Goal: Task Accomplishment & Management: Manage account settings

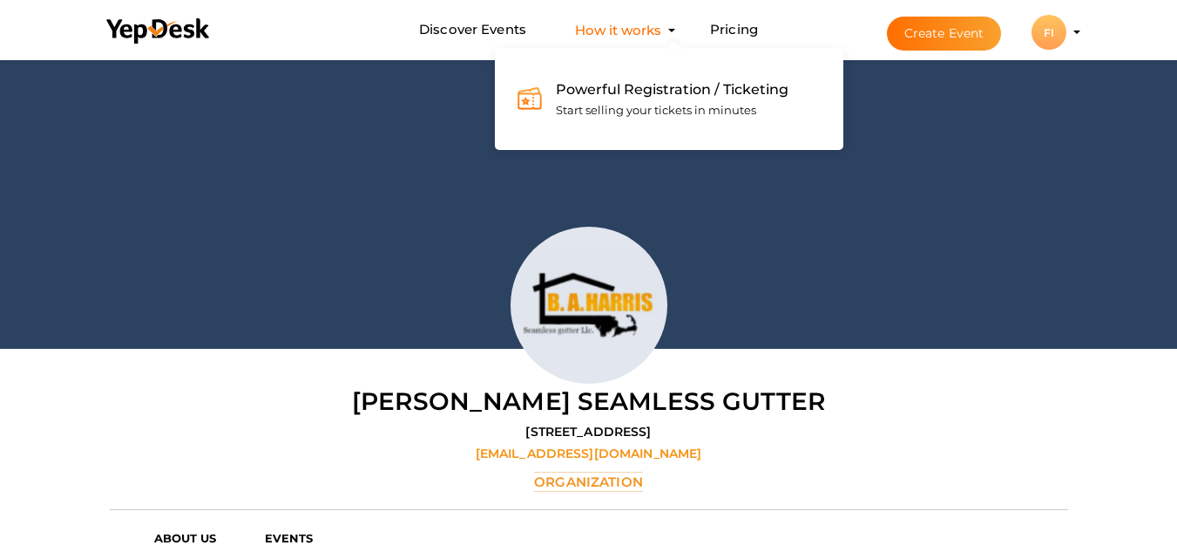
scroll to position [56, 0]
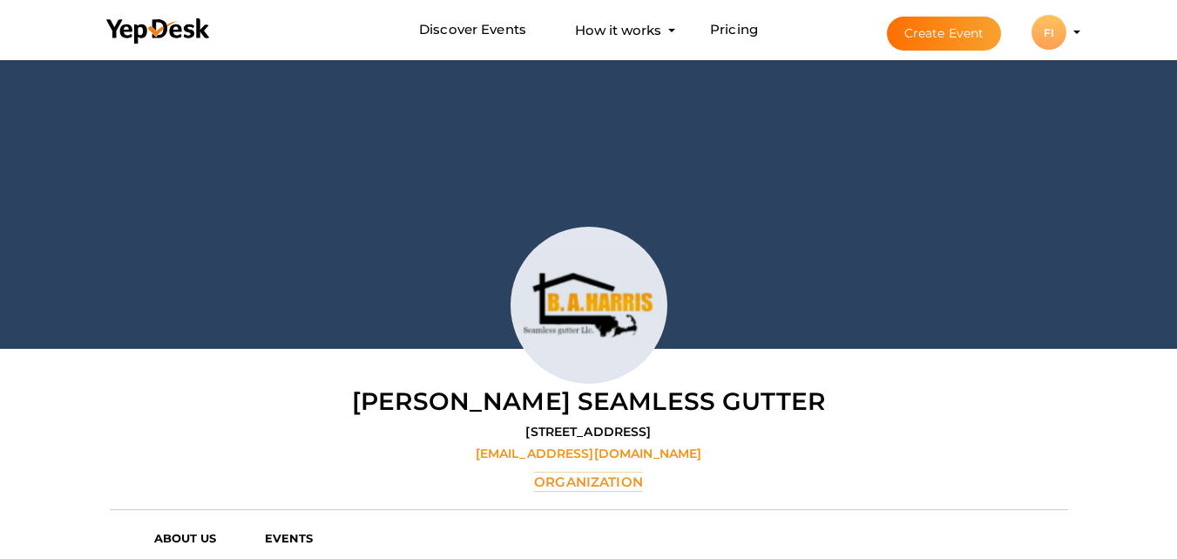
click at [1068, 32] on button "FI FI Fit&Joy Ireland fitandjoyie@gmail.com Organization Profile My Events Admi…" at bounding box center [1049, 32] width 45 height 37
click at [1047, 33] on div "FI" at bounding box center [1049, 32] width 35 height 35
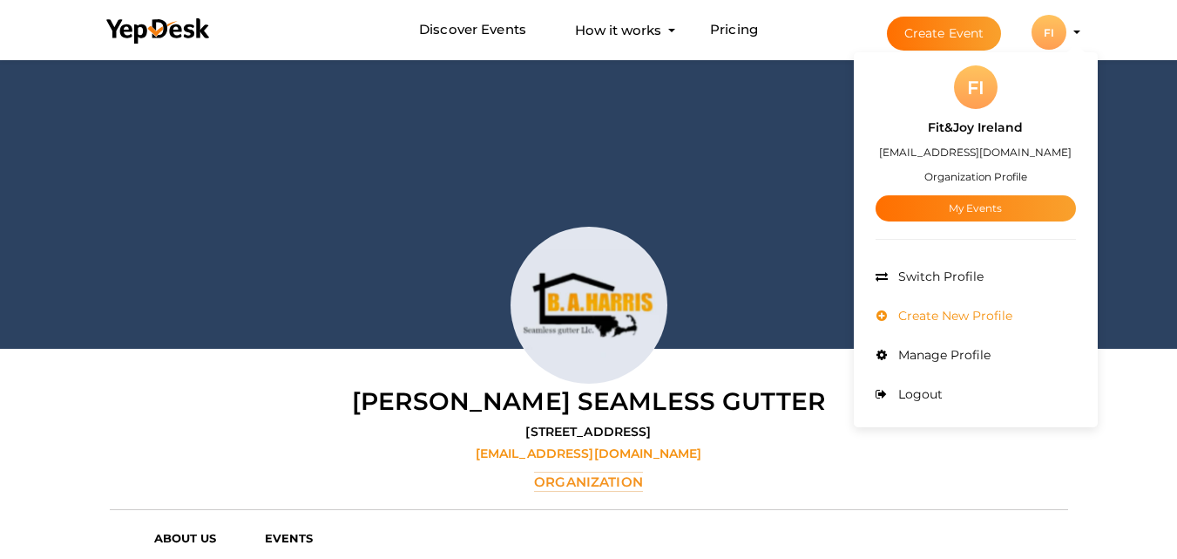
click at [939, 308] on span "Create New Profile" at bounding box center [953, 316] width 119 height 16
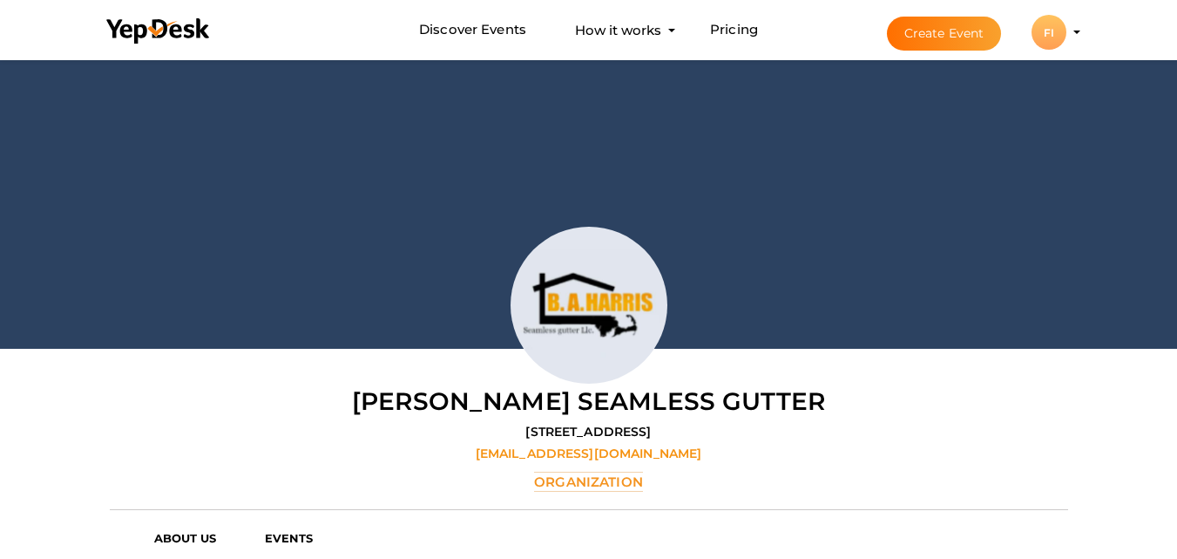
scroll to position [0, 0]
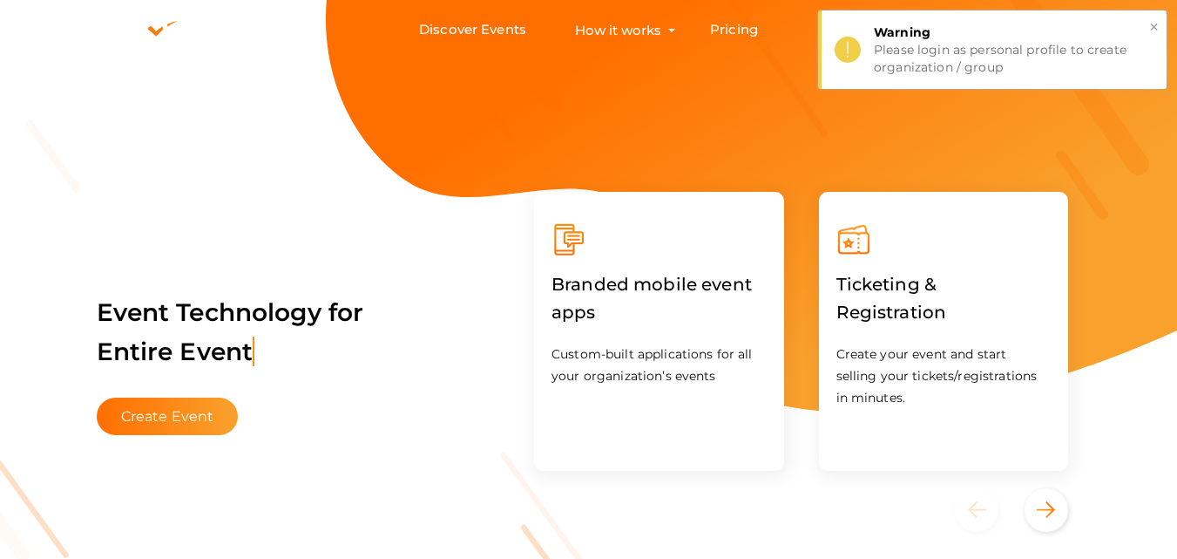
click at [1156, 24] on button "×" at bounding box center [1154, 27] width 11 height 20
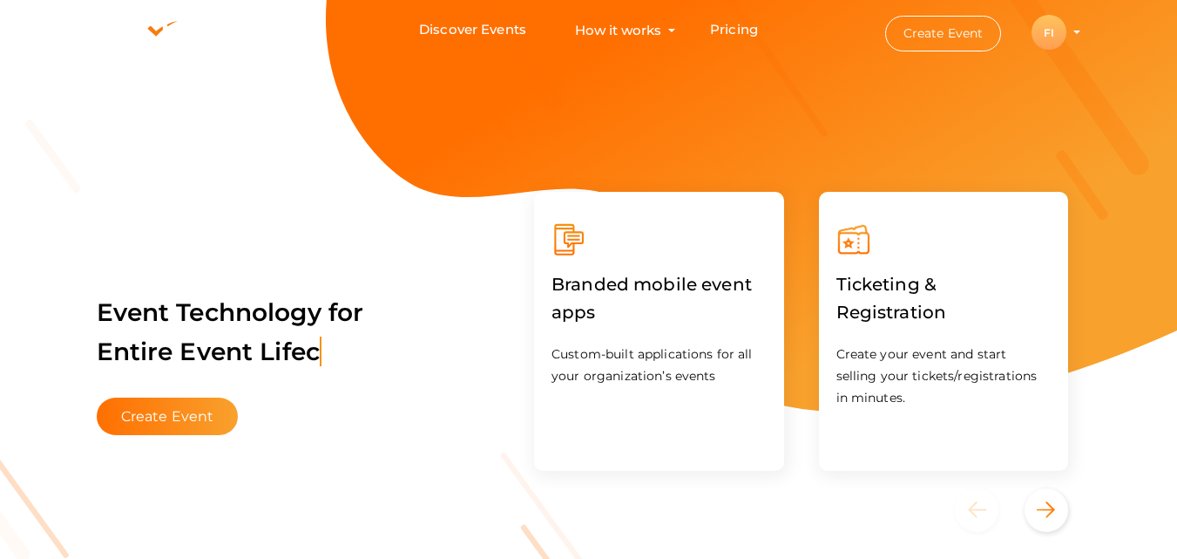
click at [1051, 34] on div "FI" at bounding box center [1049, 32] width 35 height 35
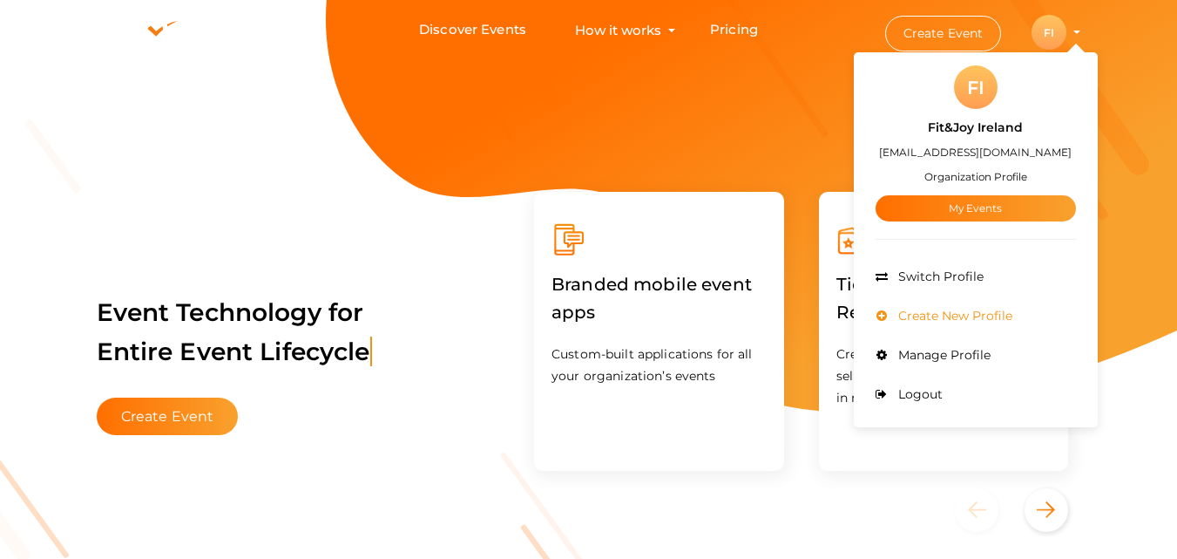
click at [925, 315] on span "Create New Profile" at bounding box center [953, 316] width 119 height 16
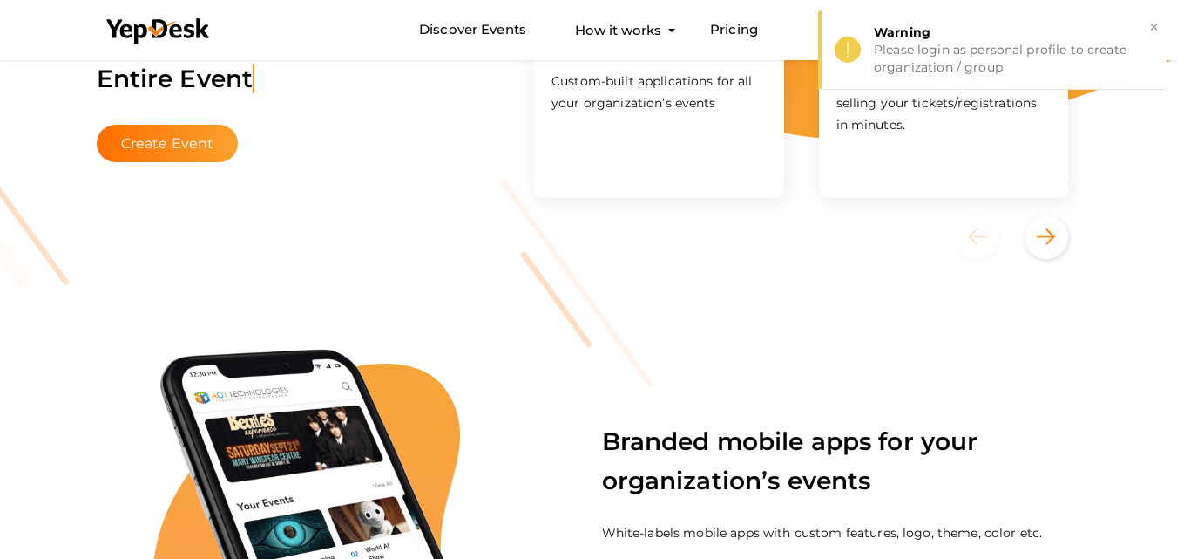
scroll to position [261, 0]
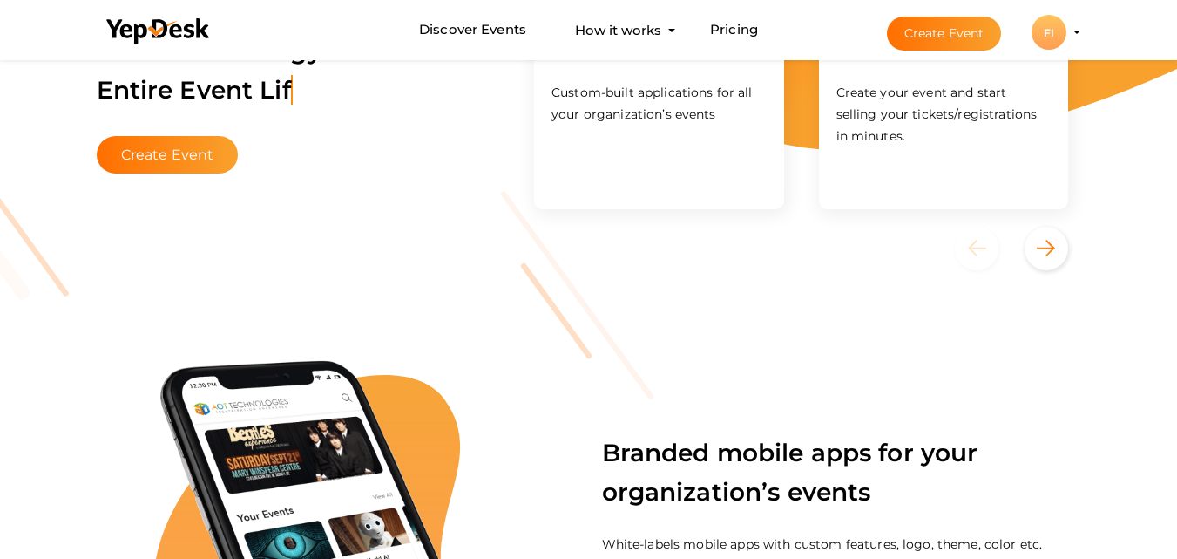
click at [1061, 25] on div "FI" at bounding box center [1049, 32] width 35 height 35
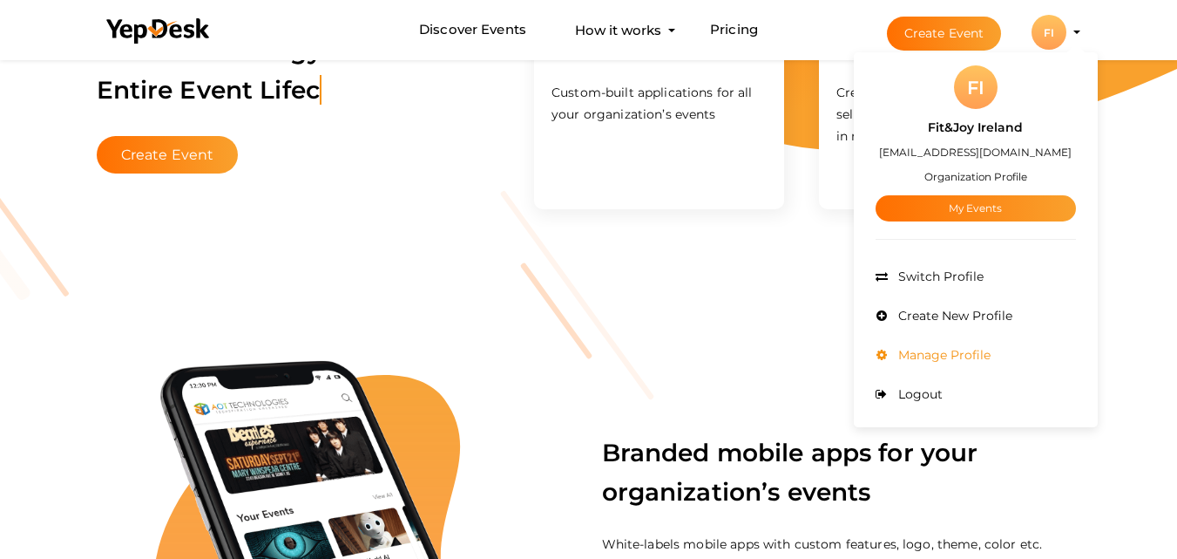
click at [940, 352] on span "Manage Profile" at bounding box center [942, 355] width 97 height 16
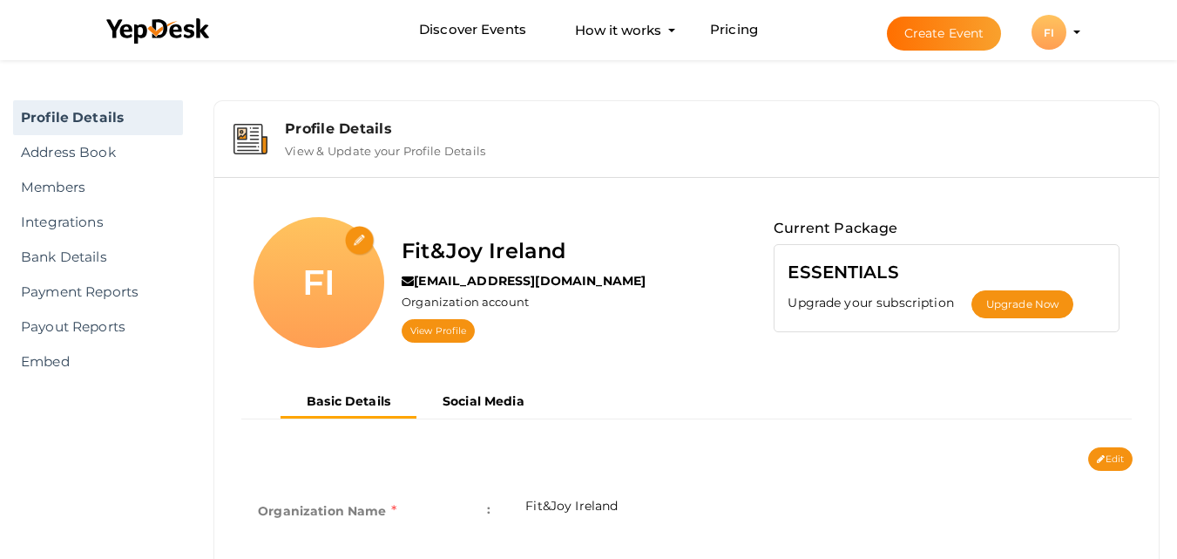
click at [357, 239] on input "file" at bounding box center [360, 241] width 31 height 31
type input "C:\fakepath\FIT_JOY_logo_square.jpg"
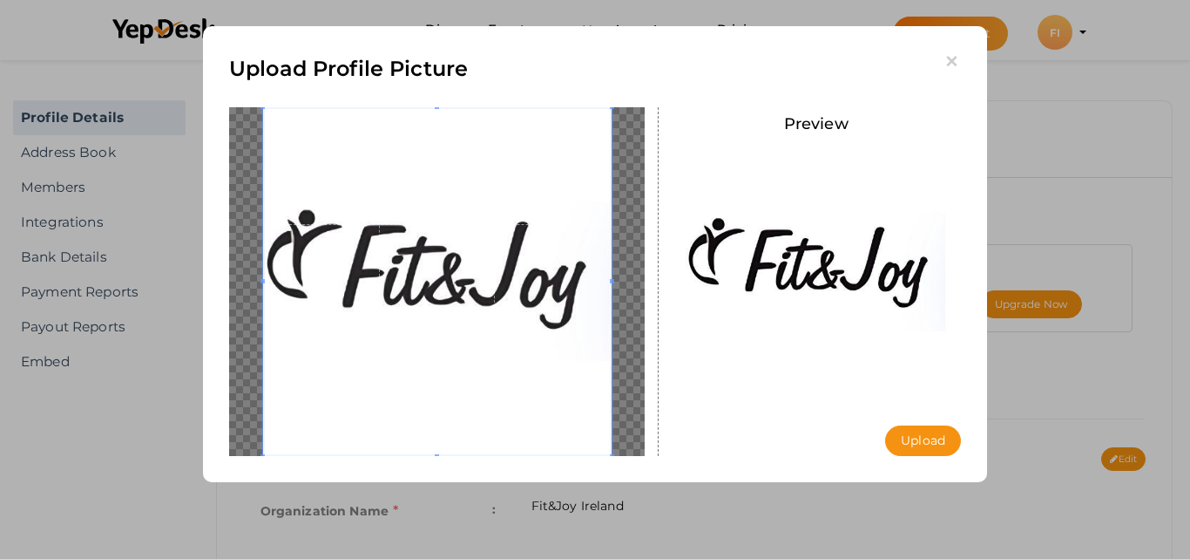
drag, startPoint x: 915, startPoint y: 431, endPoint x: 638, endPoint y: 554, distance: 303.1
click at [912, 440] on button "Upload" at bounding box center [923, 440] width 76 height 31
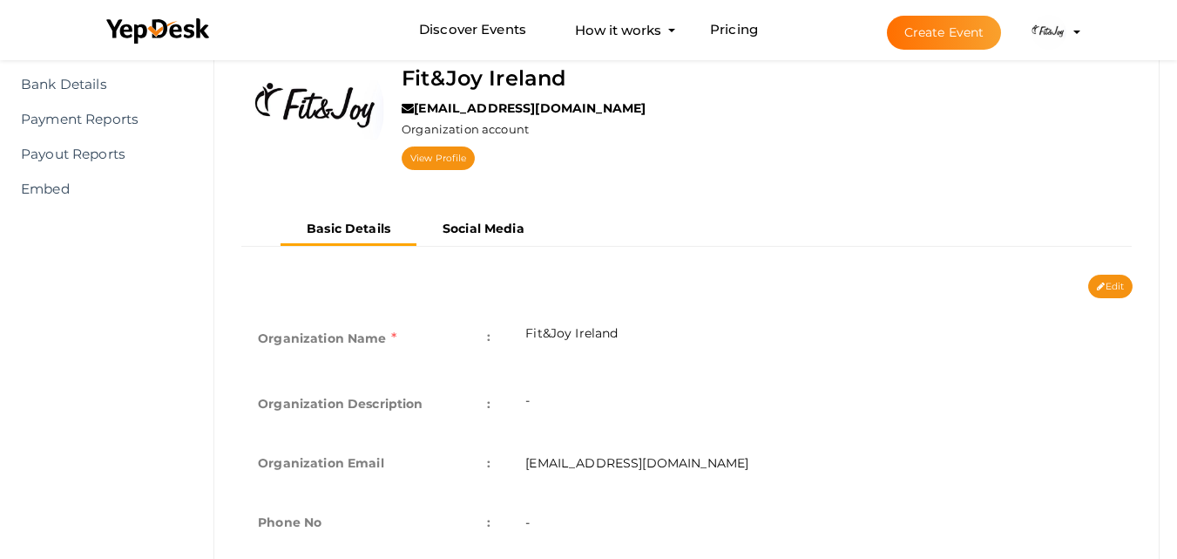
scroll to position [174, 0]
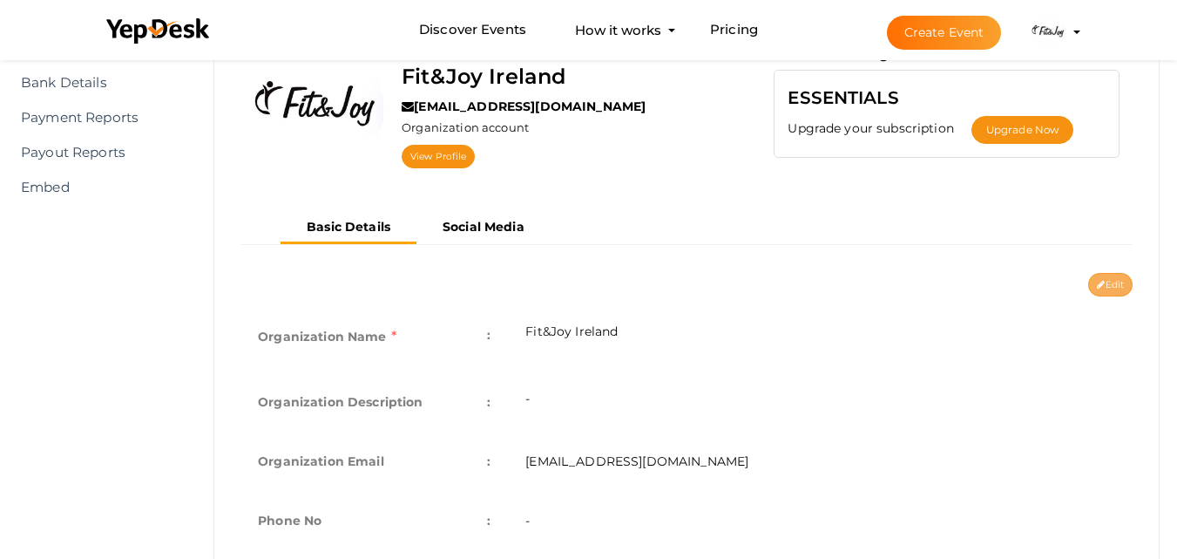
click at [1119, 285] on button "Edit" at bounding box center [1110, 285] width 44 height 24
type input "Fit&Joy Ireland"
type input "[EMAIL_ADDRESS][DOMAIN_NAME]"
select select "9"
type input "[GEOGRAPHIC_DATA], [PERSON_NAME][GEOGRAPHIC_DATA], Co. [GEOGRAPHIC_DATA], [GEOG…"
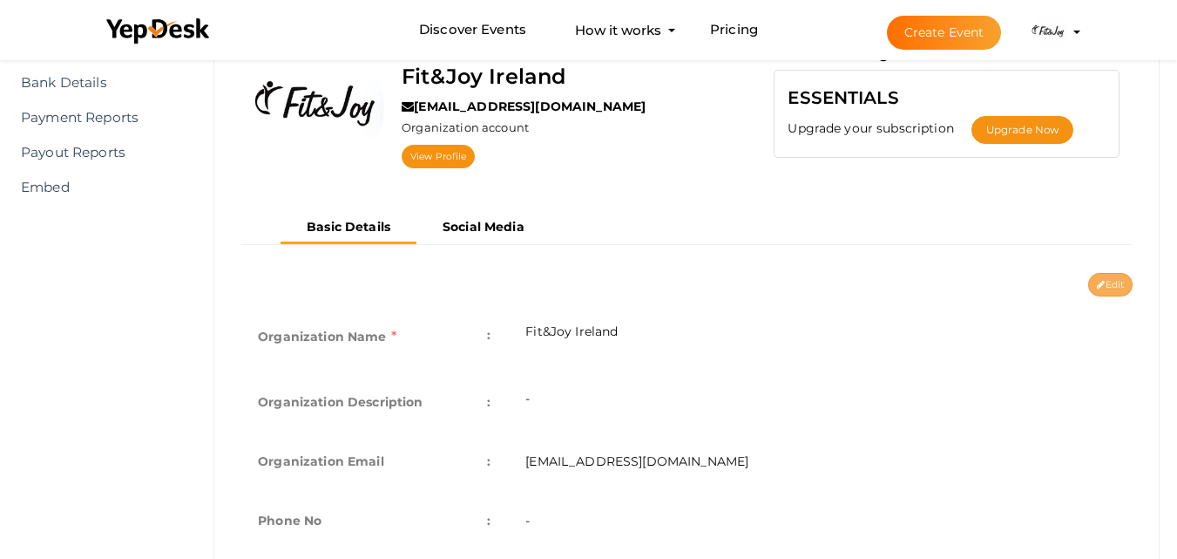
type input "fit&joy-ireland"
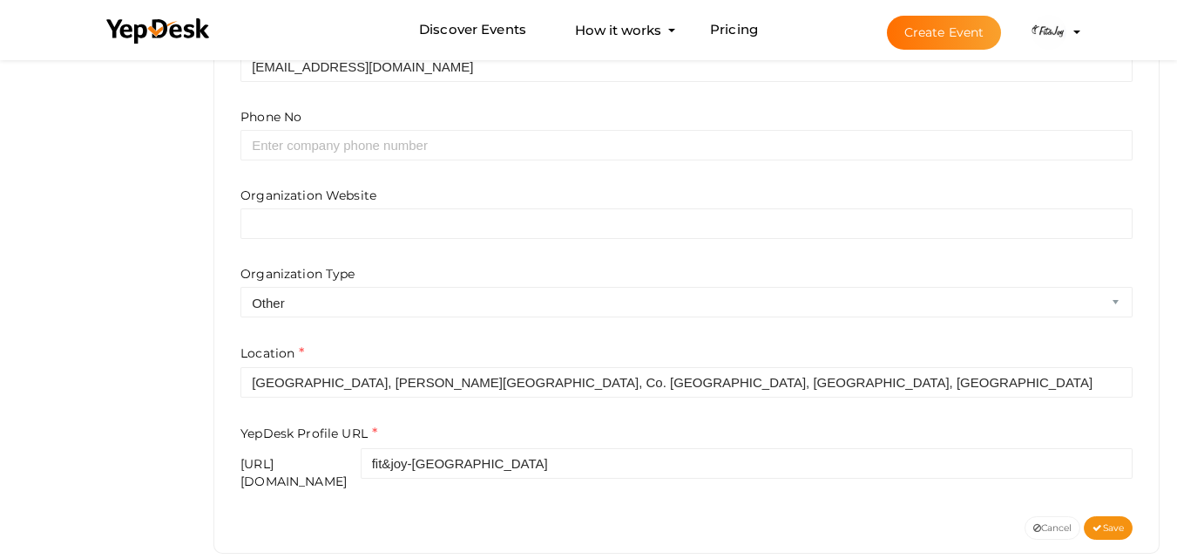
scroll to position [661, 0]
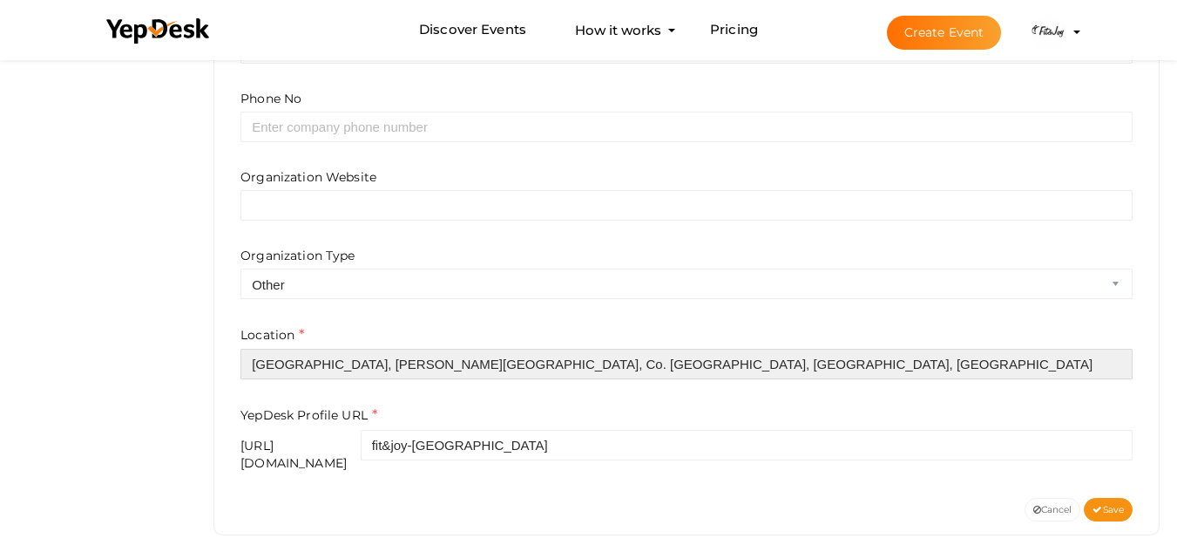
click at [347, 358] on input "[GEOGRAPHIC_DATA], [PERSON_NAME][GEOGRAPHIC_DATA], Co. [GEOGRAPHIC_DATA], [GEOG…" at bounding box center [687, 364] width 892 height 31
paste input "text"
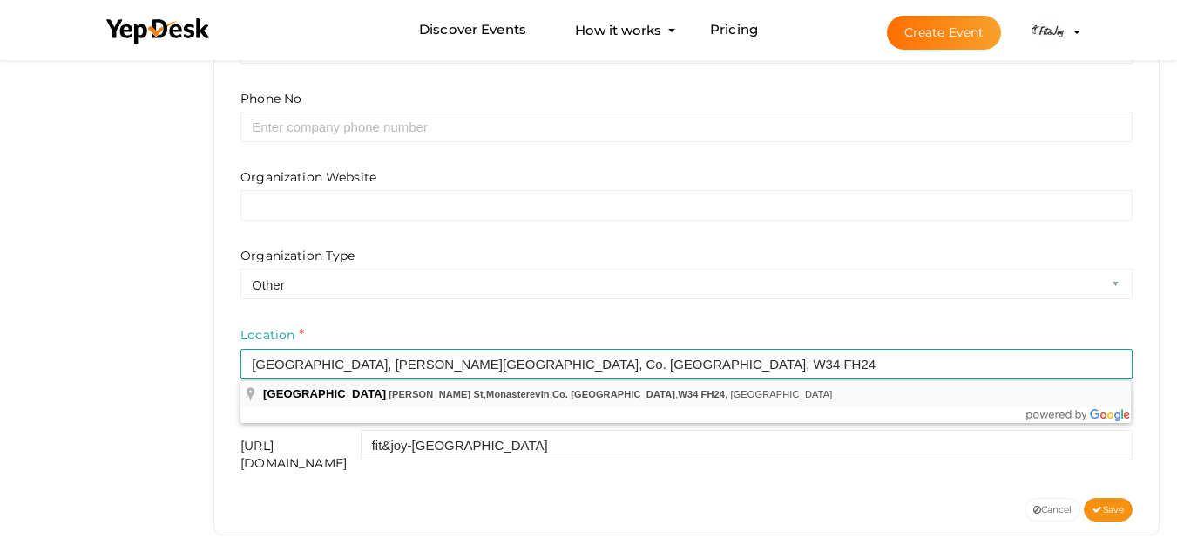
type input "[GEOGRAPHIC_DATA], [PERSON_NAME][GEOGRAPHIC_DATA], Co. [GEOGRAPHIC_DATA], [GEOG…"
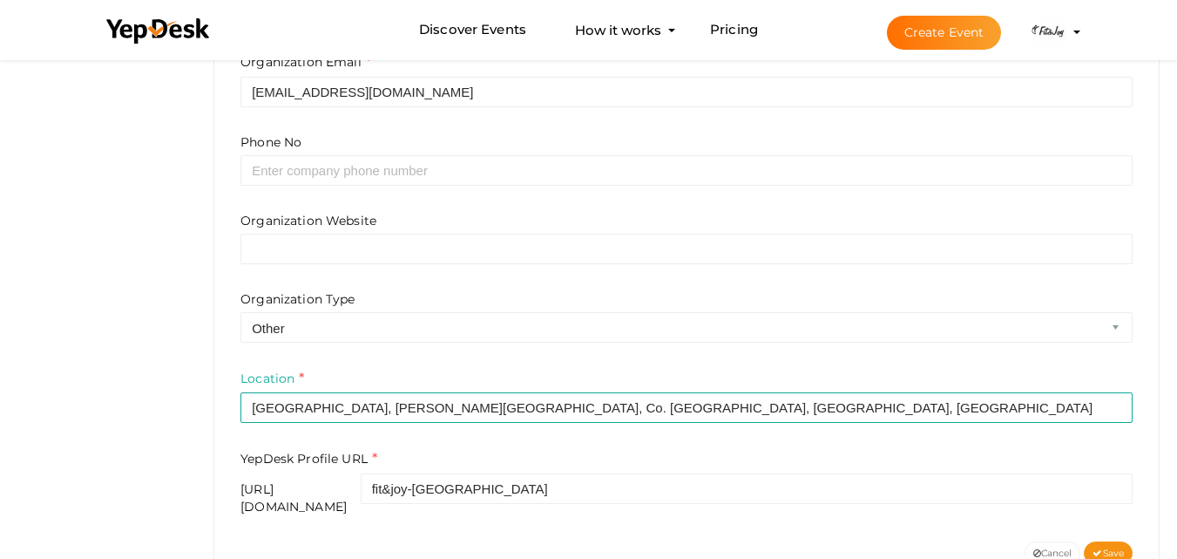
scroll to position [573, 0]
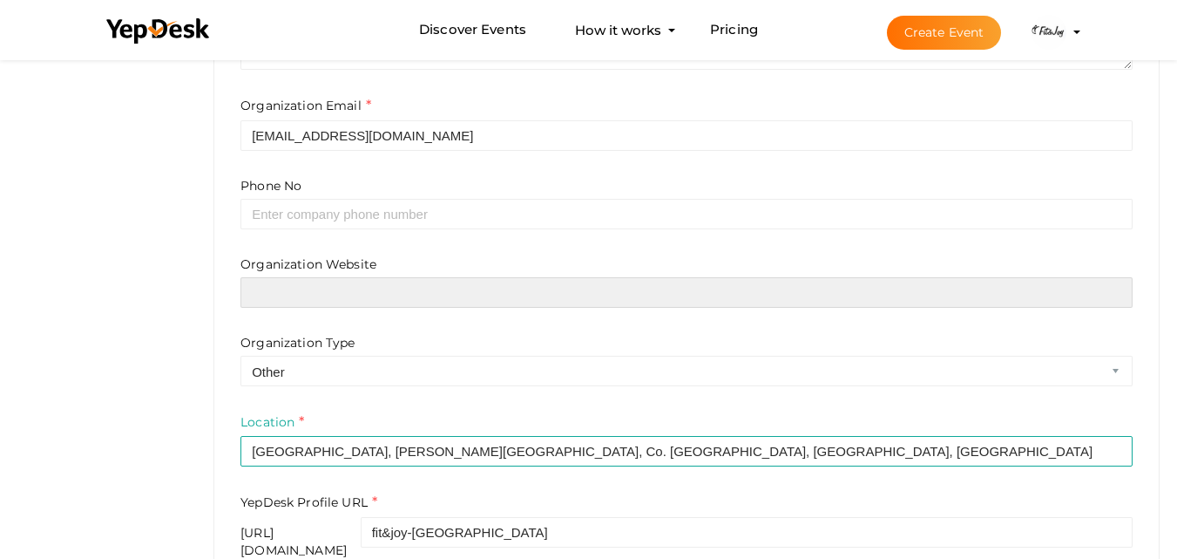
click at [329, 300] on input "text" at bounding box center [687, 292] width 892 height 31
click at [333, 304] on input "text" at bounding box center [687, 292] width 892 height 31
paste input "http://fitandjoy.ie"
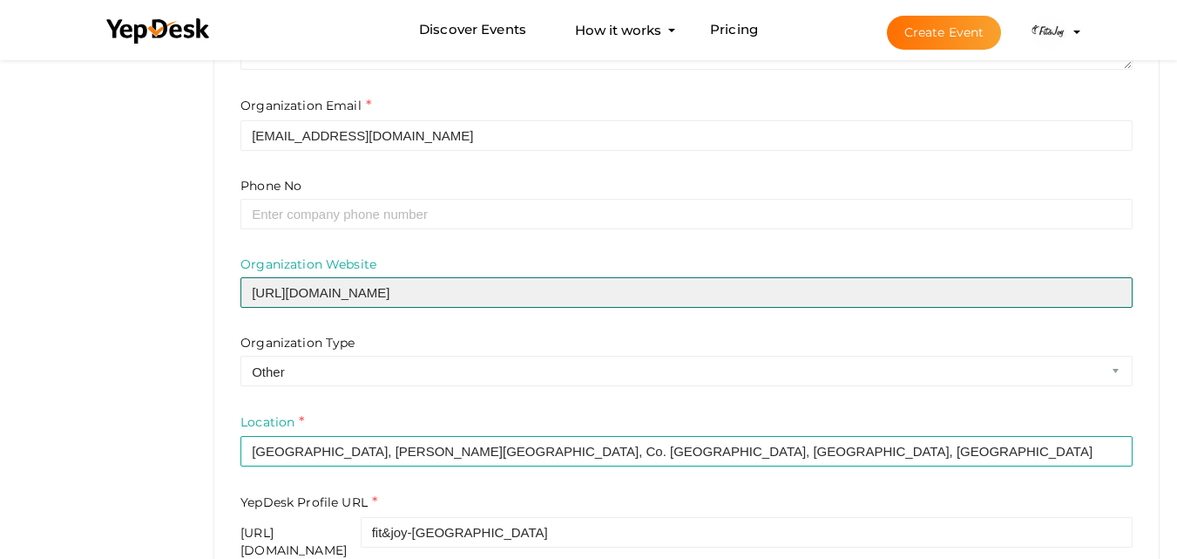
type input "http://fitandjoy.ie"
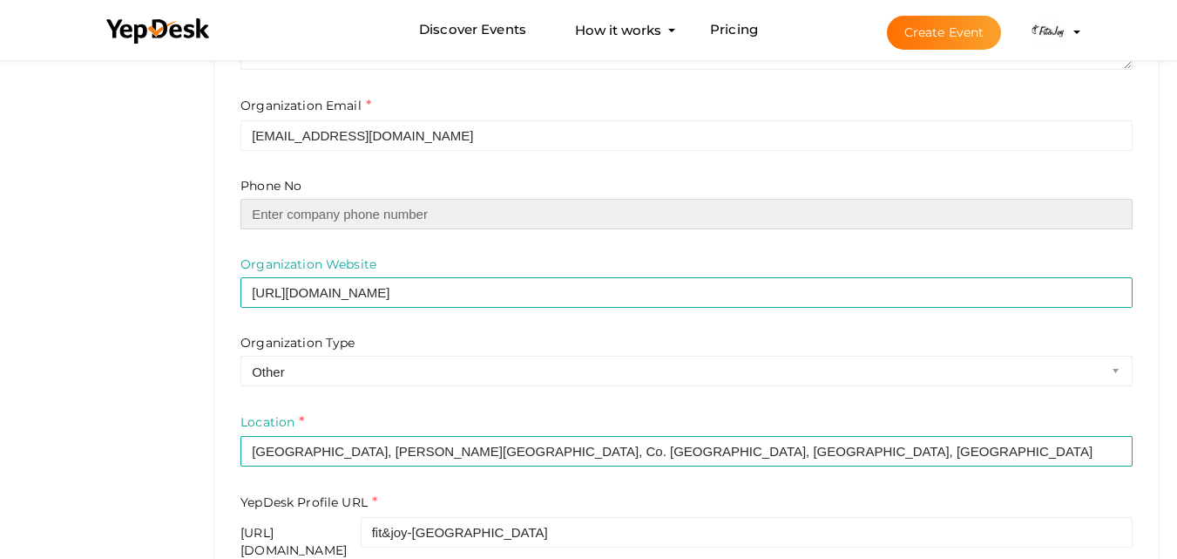
click at [325, 211] on input "text" at bounding box center [687, 214] width 892 height 31
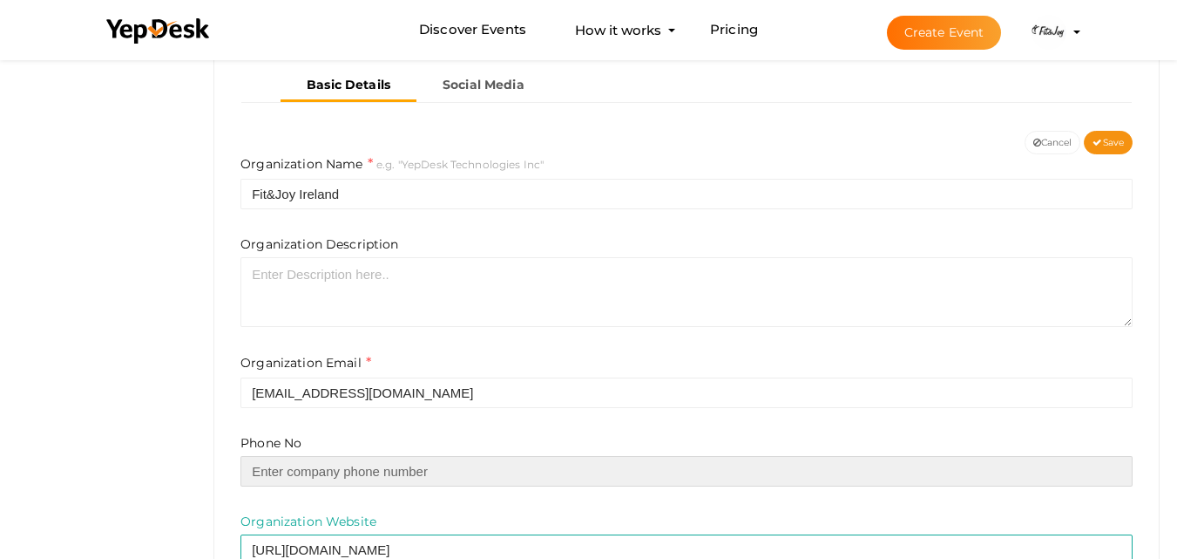
scroll to position [312, 0]
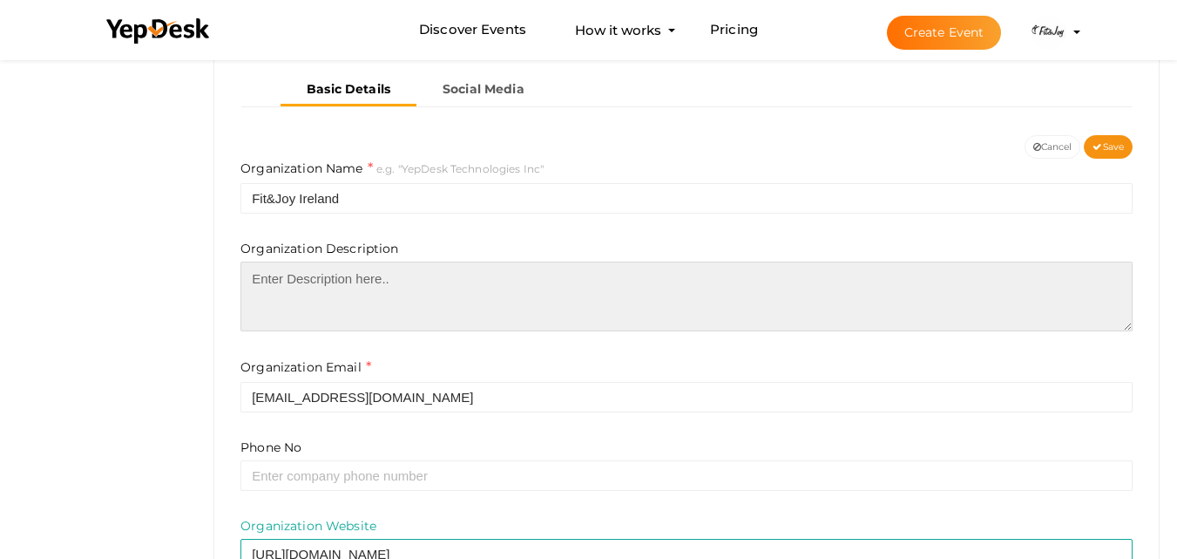
click at [327, 286] on textarea at bounding box center [687, 296] width 892 height 70
click at [315, 295] on textarea at bounding box center [687, 296] width 892 height 70
paste textarea "Phone No- 089 465 3938"
click at [253, 297] on textarea "Phone No- 089 465 3938" at bounding box center [687, 296] width 892 height 70
click at [427, 271] on textarea "Phone No- 089 465 3938" at bounding box center [687, 296] width 892 height 70
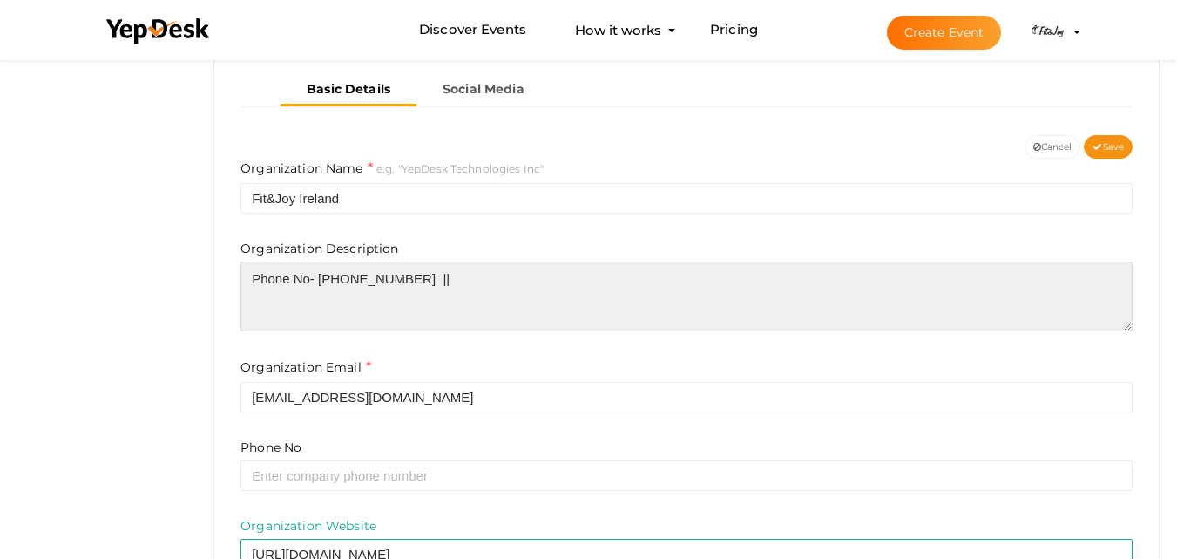
click at [400, 284] on textarea "Phone No- 089 465 3938 ||" at bounding box center [687, 296] width 892 height 70
click at [308, 313] on textarea "Phone No- 089 465 3938 ||" at bounding box center [687, 296] width 892 height 70
click at [287, 326] on textarea "Phone No- 089 465 3938 ||" at bounding box center [687, 296] width 892 height 70
paste textarea "Fit&Joy Ireland is your local destination for fun, energizing, and community-dr…"
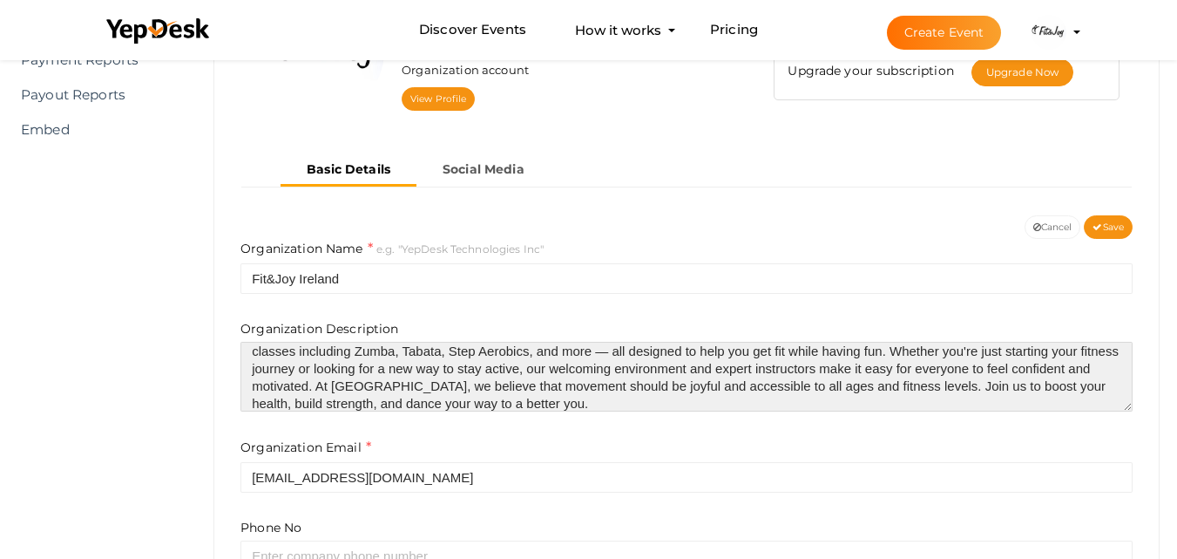
scroll to position [225, 0]
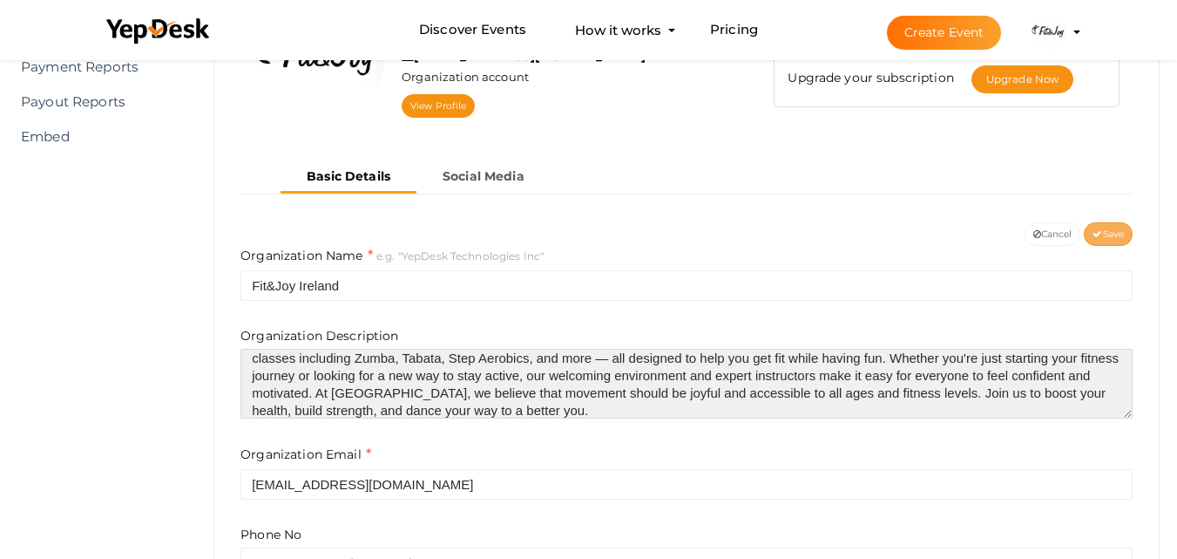
type textarea "Phone No- [PHONE_NUMBER] || Fit&Joy Ireland is your local destination for fun, …"
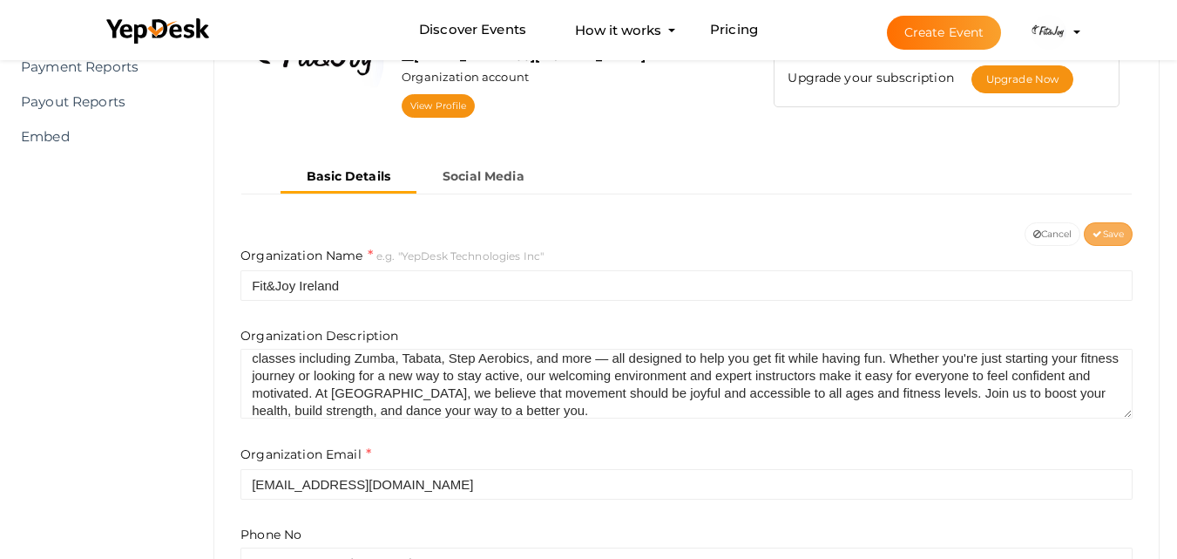
click at [1122, 232] on span "Save" at bounding box center [1108, 233] width 31 height 11
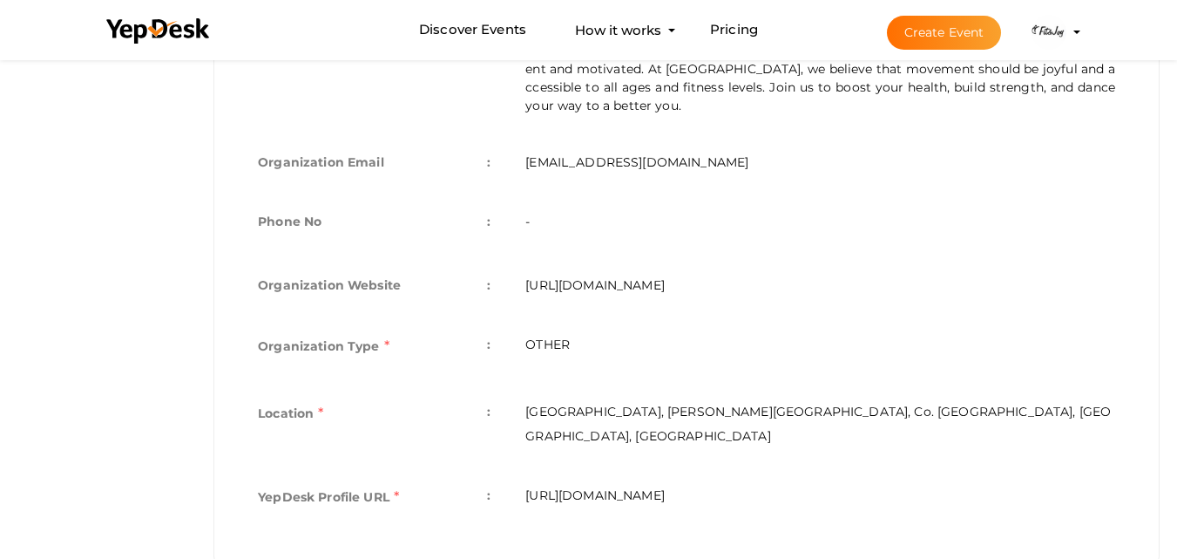
scroll to position [601, 0]
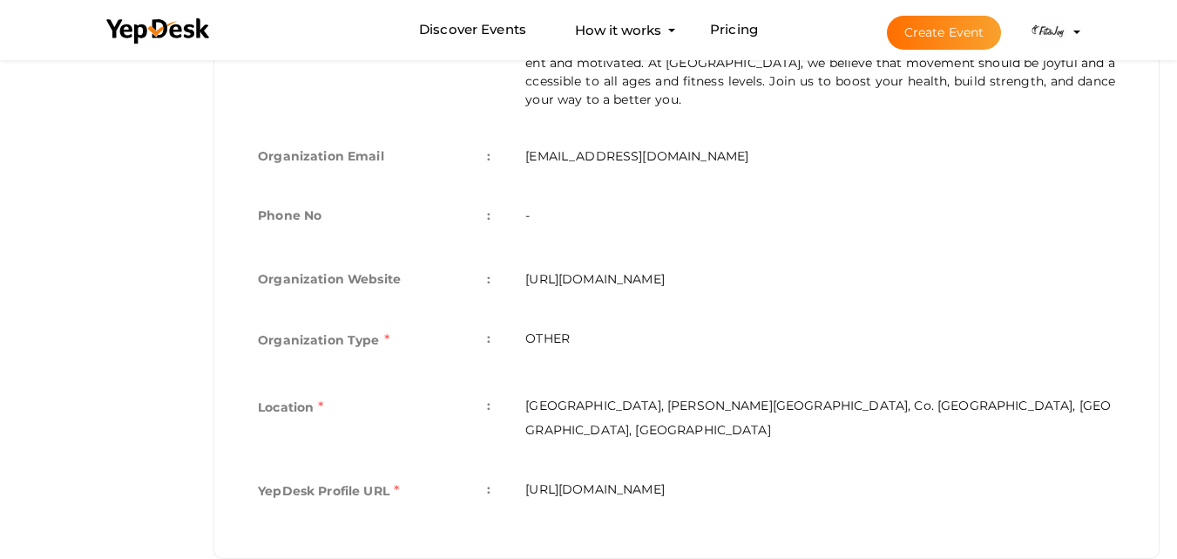
click at [695, 459] on td "https://www.yepdesk.com/profile/fit&joy-ireland" at bounding box center [820, 492] width 625 height 67
copy div "https://www.yepdesk.com/profile/fit&joy-ireland Organization Name e.g. "YepDesk…"
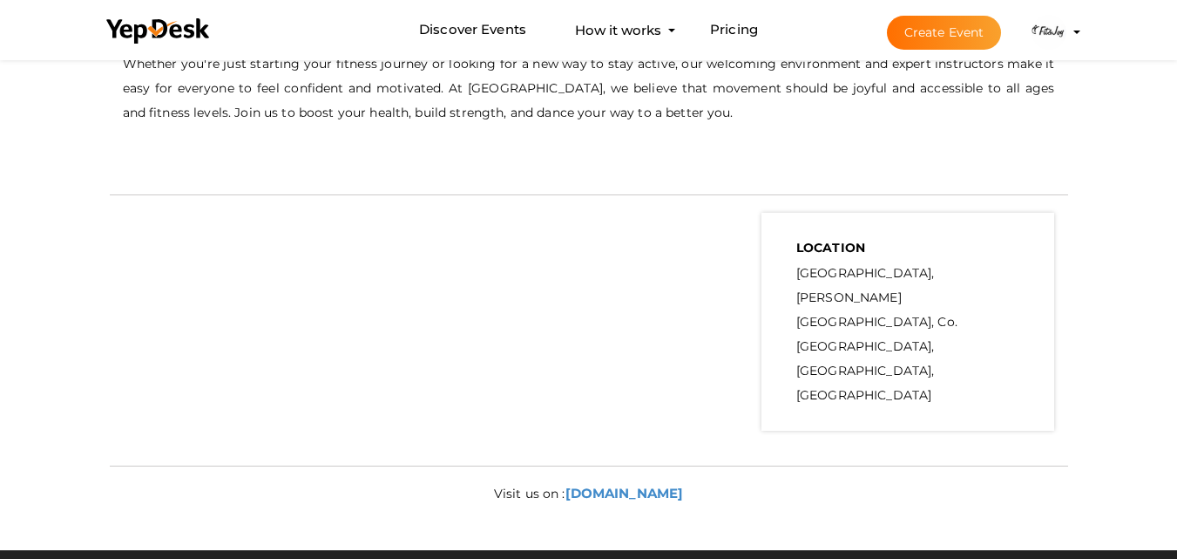
scroll to position [697, 0]
